Goal: Find specific page/section: Find specific page/section

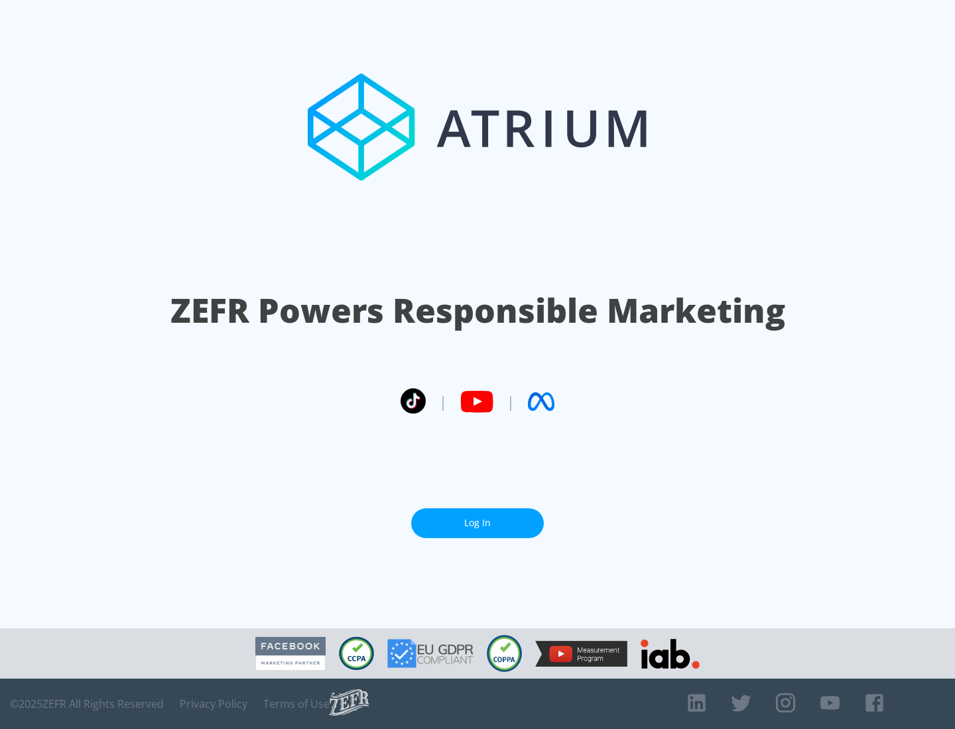
click at [477, 523] on link "Log In" at bounding box center [477, 523] width 133 height 30
